Goal: Information Seeking & Learning: Learn about a topic

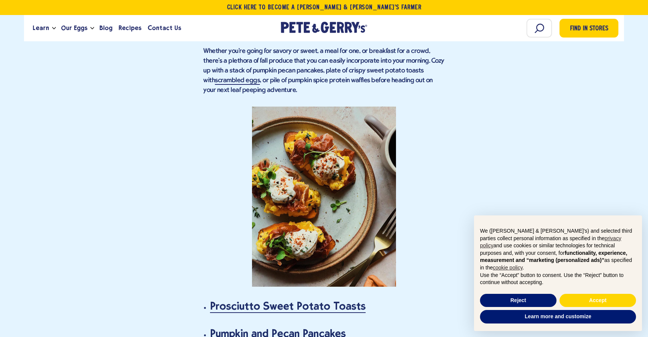
scroll to position [837, 0]
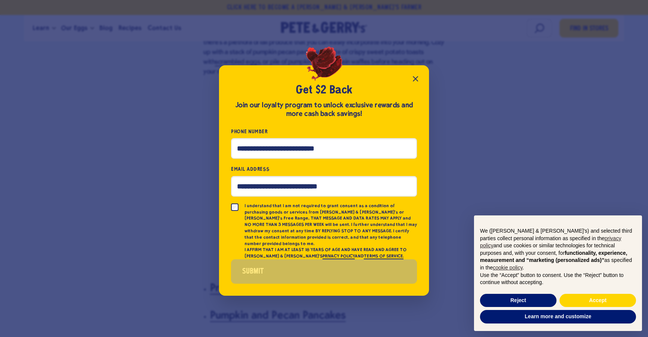
click at [415, 83] on icon "Close popup" at bounding box center [415, 78] width 9 height 9
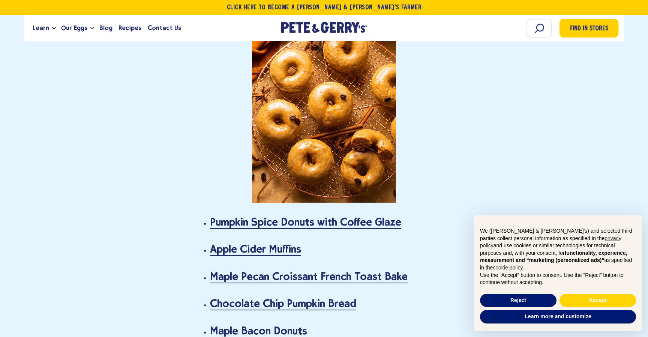
scroll to position [1421, 0]
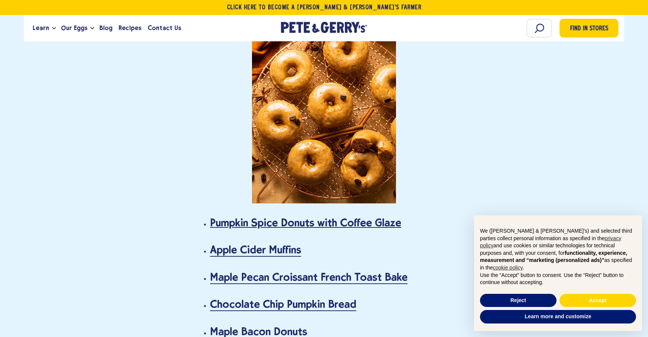
click at [374, 216] on link "Pumpkin Spice Donuts with Coffee Glaze" at bounding box center [305, 222] width 191 height 13
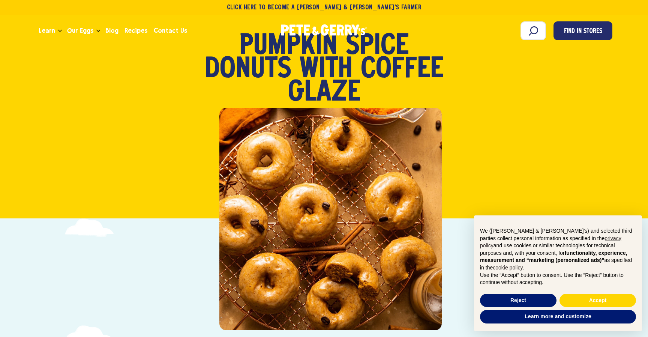
scroll to position [81, 0]
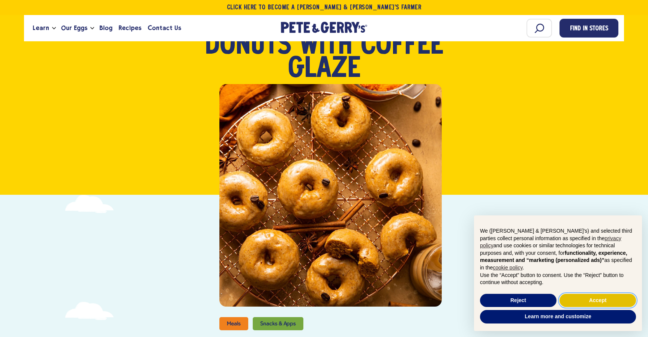
click at [598, 295] on button "Accept" at bounding box center [597, 299] width 76 height 13
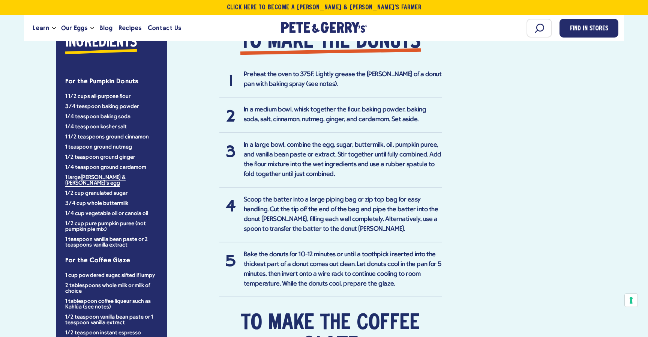
scroll to position [607, 0]
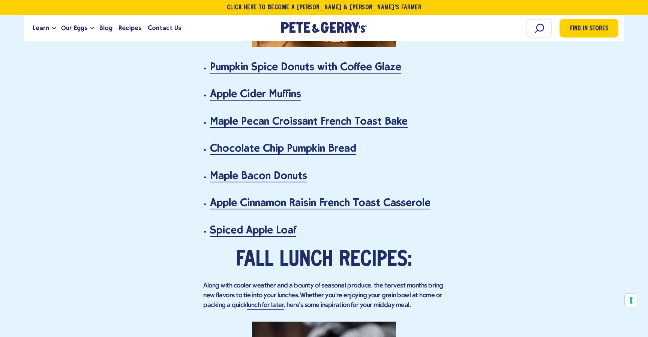
scroll to position [1580, 0]
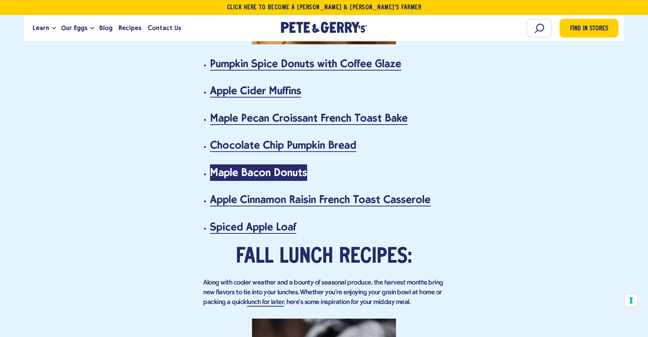
drag, startPoint x: 294, startPoint y: 162, endPoint x: 457, endPoint y: 1, distance: 229.3
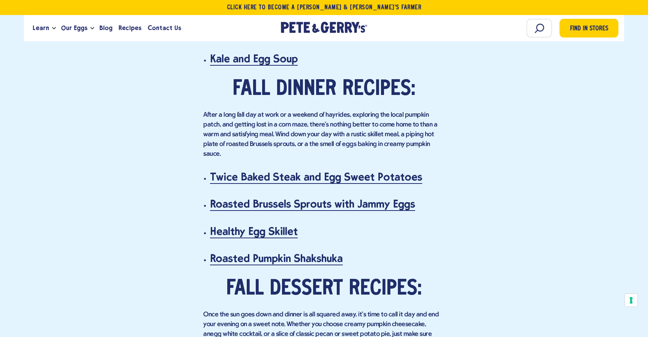
scroll to position [2604, 0]
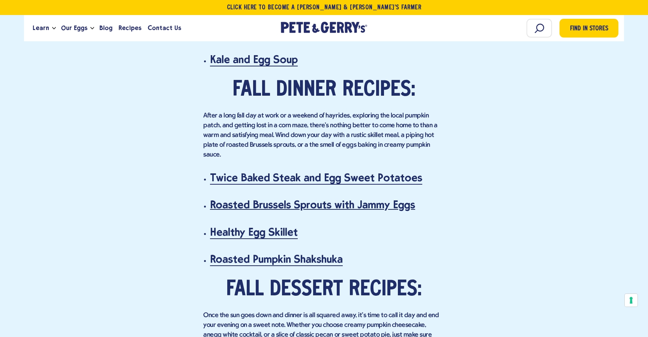
click at [389, 198] on link "Roasted Brussels Sprouts with Jammy Eggs" at bounding box center [312, 204] width 205 height 13
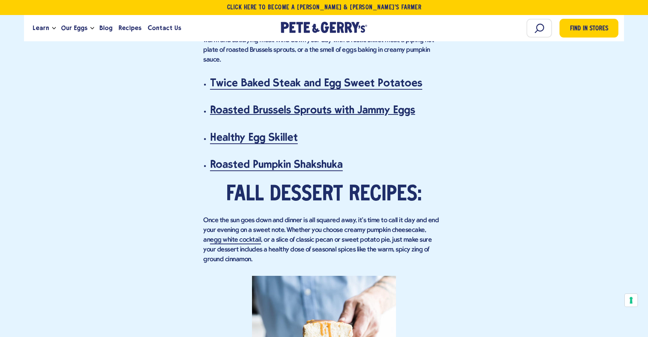
scroll to position [2693, 0]
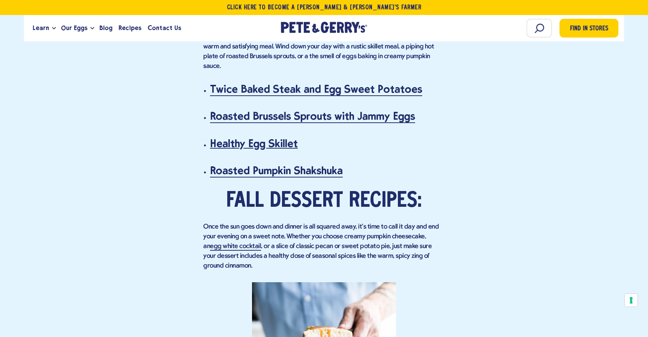
click at [278, 137] on link "Healthy Egg Skillet" at bounding box center [254, 143] width 88 height 13
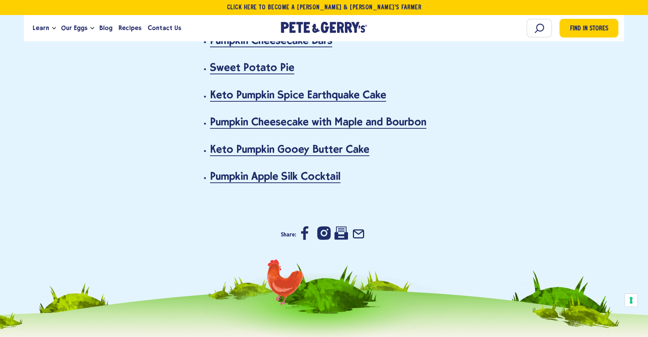
scroll to position [3189, 0]
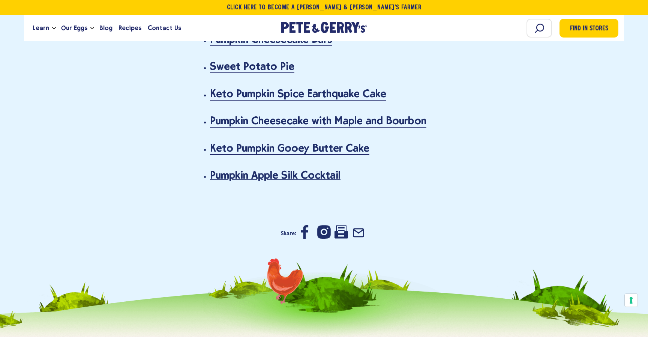
click at [324, 169] on link "Pumpkin Apple Silk Cocktail" at bounding box center [275, 175] width 130 height 13
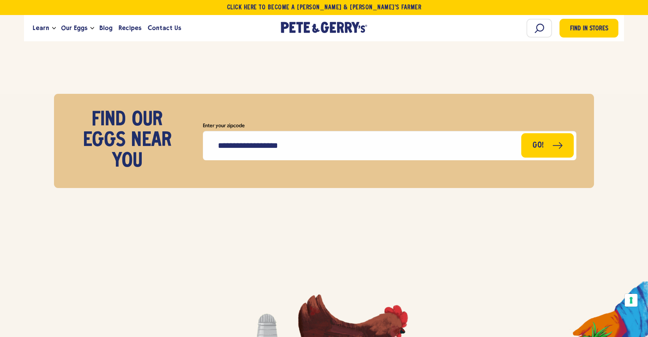
scroll to position [3767, 0]
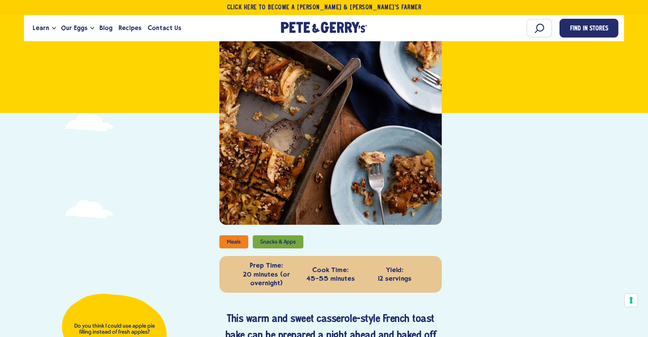
scroll to position [159, 0]
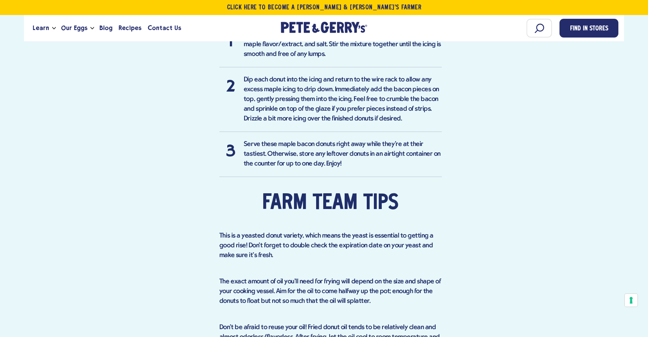
scroll to position [1325, 0]
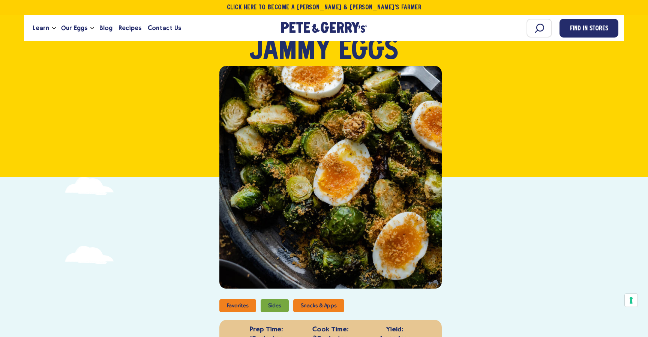
scroll to position [121, 0]
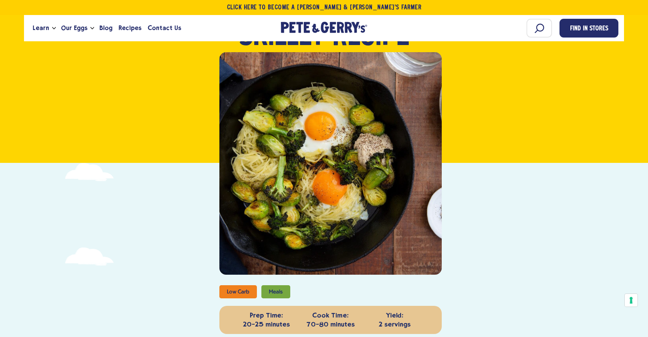
scroll to position [91, 0]
